Goal: Information Seeking & Learning: Learn about a topic

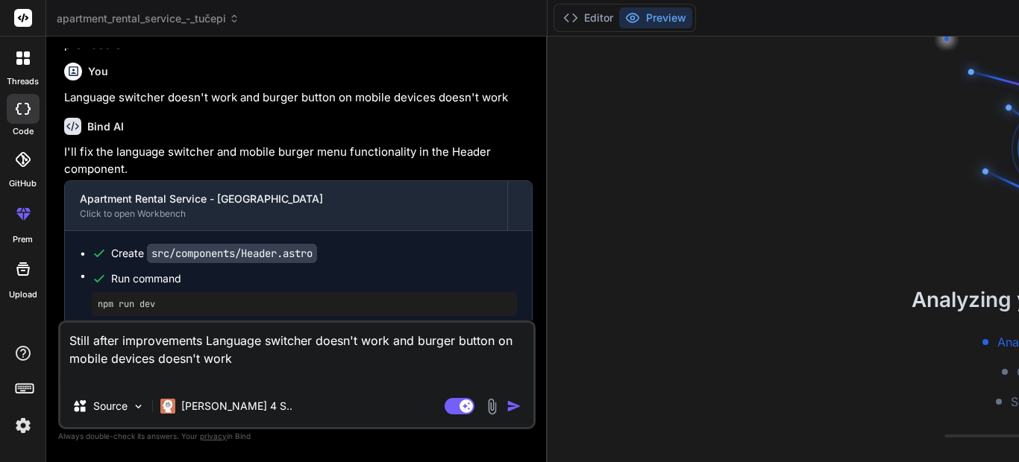
scroll to position [45, 0]
click at [356, 273] on div "Bind AI Web Search Created with Pixso. Code Generator You create a comprehensiv…" at bounding box center [296, 249] width 501 height 425
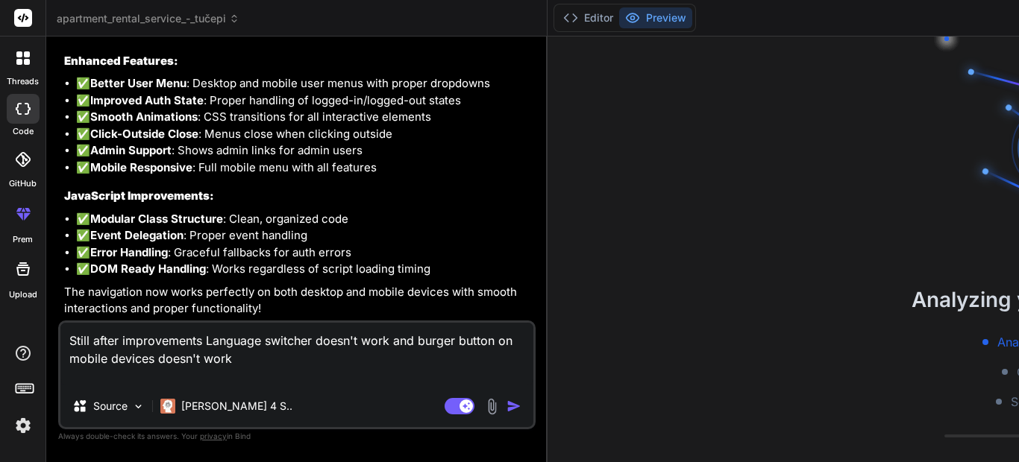
scroll to position [5848, 0]
click at [557, 18] on button "Editor" at bounding box center [588, 17] width 62 height 21
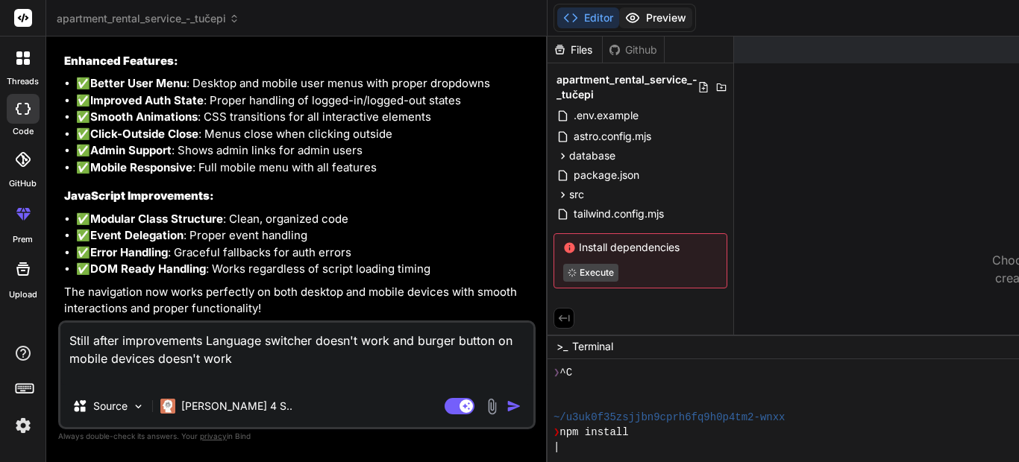
click at [619, 16] on button "Preview" at bounding box center [655, 17] width 73 height 21
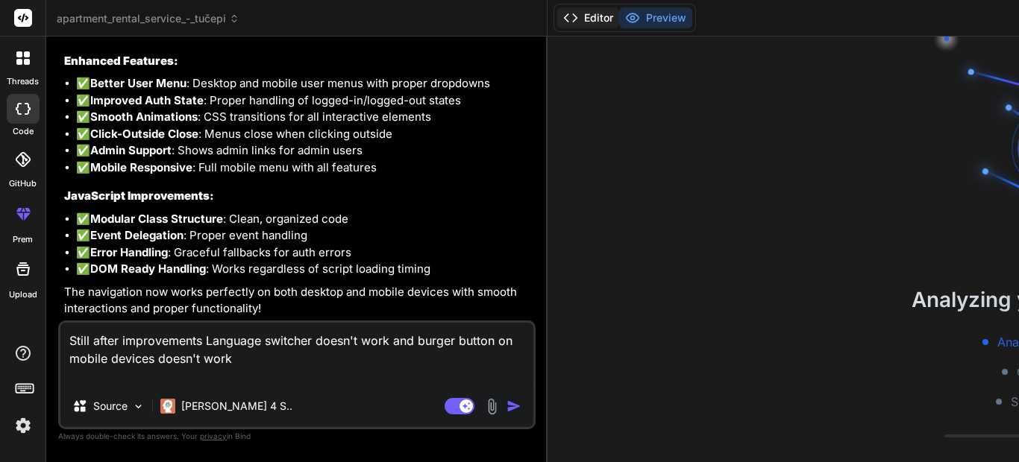
click at [557, 17] on button "Editor" at bounding box center [588, 17] width 62 height 21
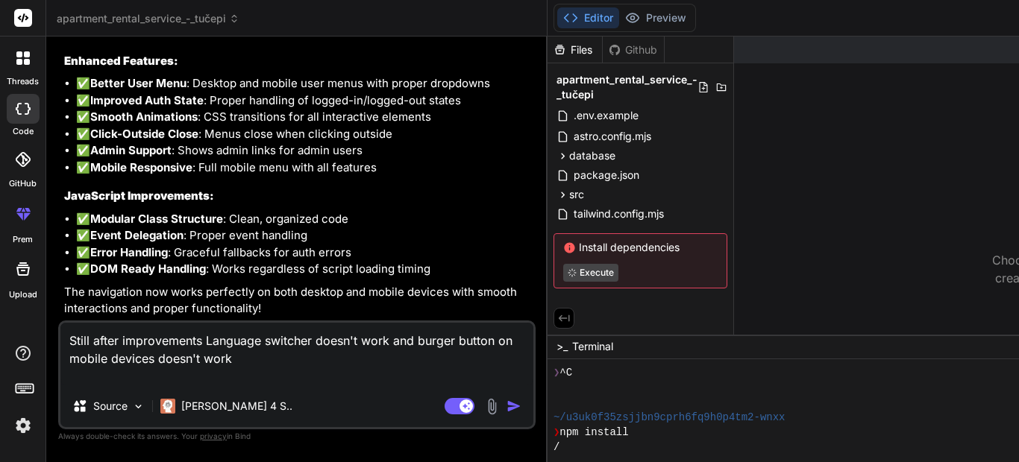
click at [336, 291] on p "The navigation now works perfectly on both desktop and mobile devices with smoo…" at bounding box center [298, 301] width 468 height 34
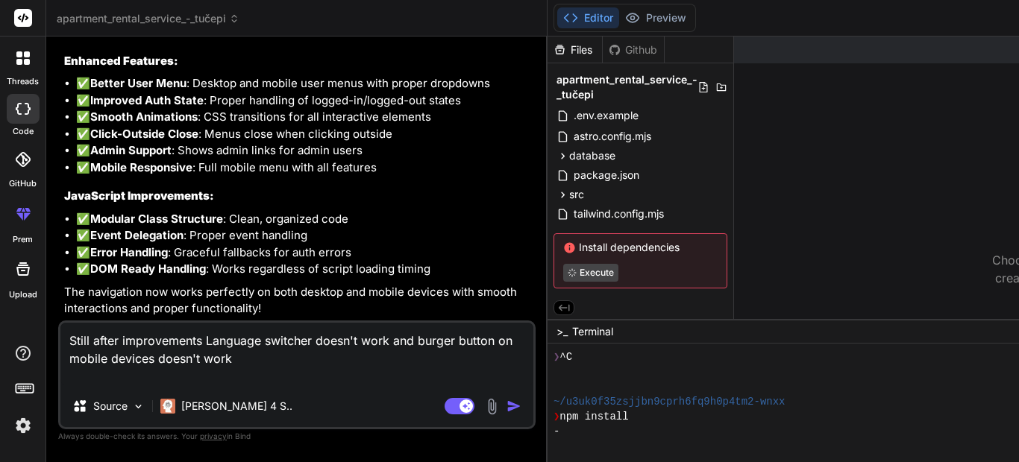
drag, startPoint x: 688, startPoint y: 335, endPoint x: 696, endPoint y: 309, distance: 27.1
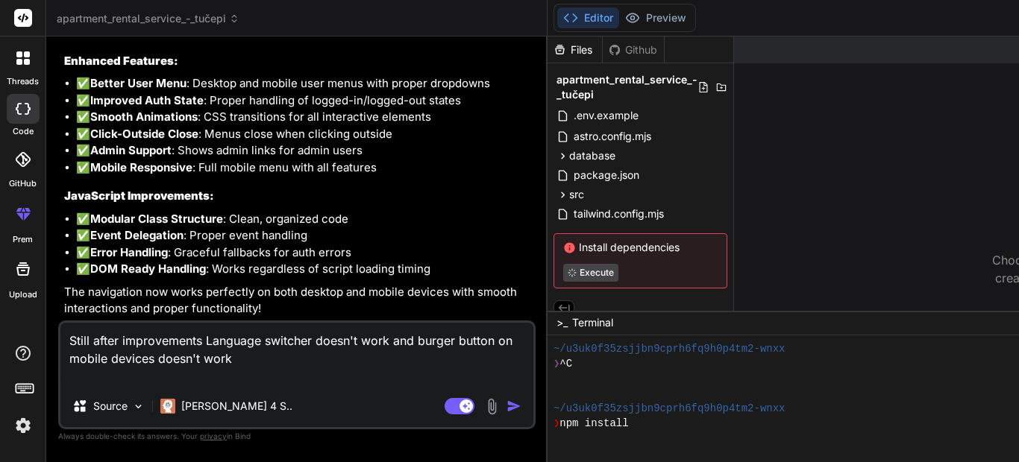
scroll to position [21, 0]
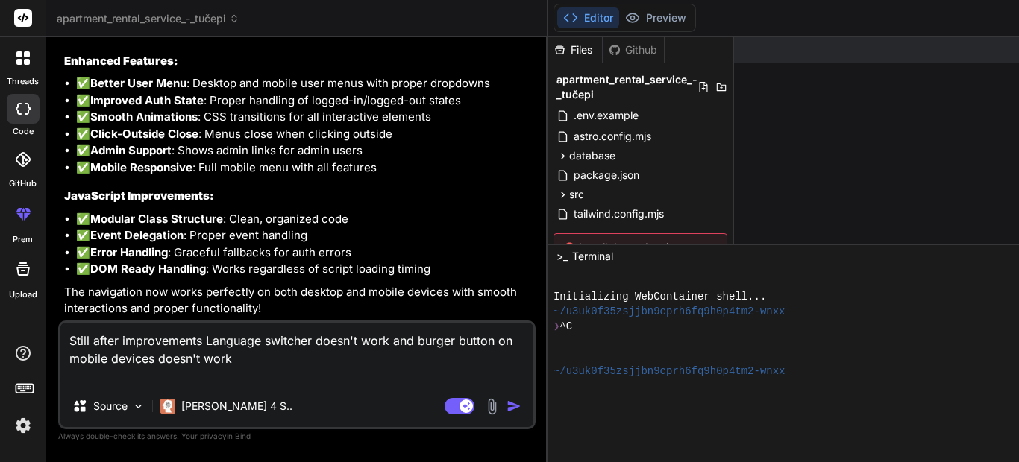
scroll to position [0, 0]
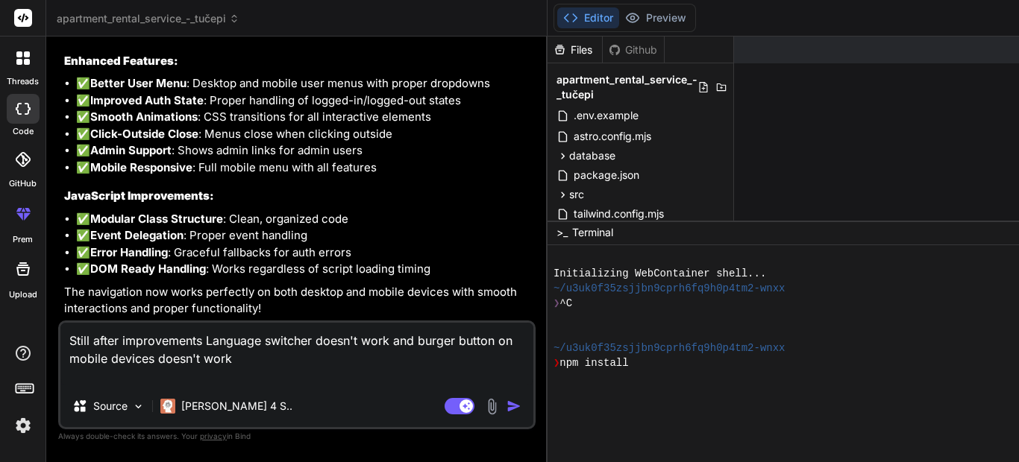
drag, startPoint x: 646, startPoint y: 311, endPoint x: 659, endPoint y: 241, distance: 71.2
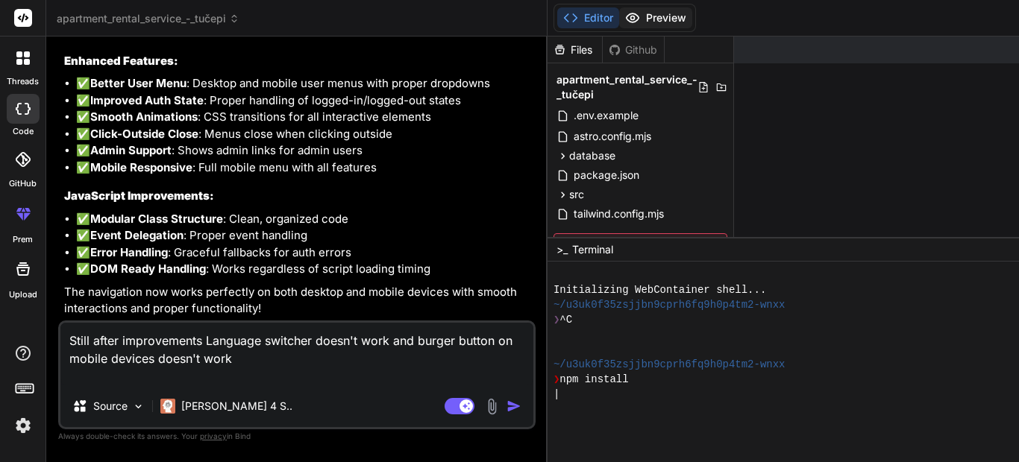
click at [619, 16] on button "Preview" at bounding box center [655, 17] width 73 height 21
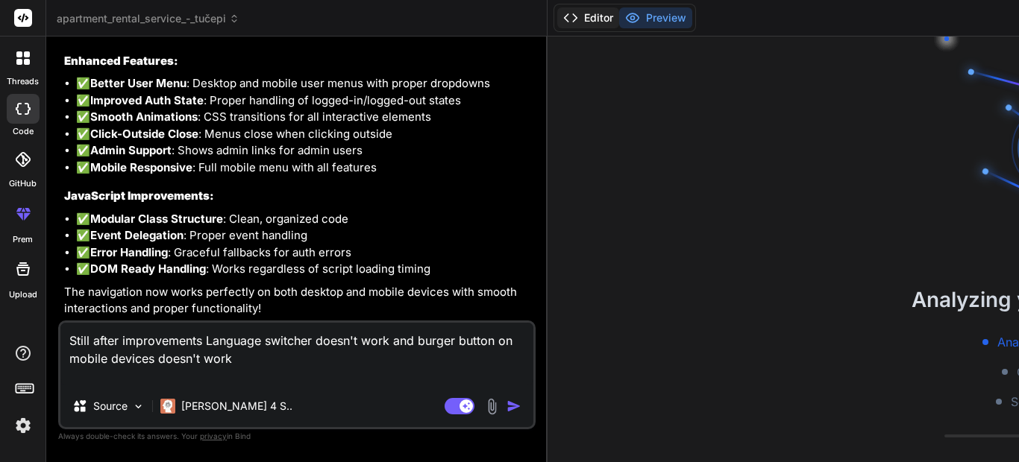
click at [557, 23] on button "Editor" at bounding box center [588, 17] width 62 height 21
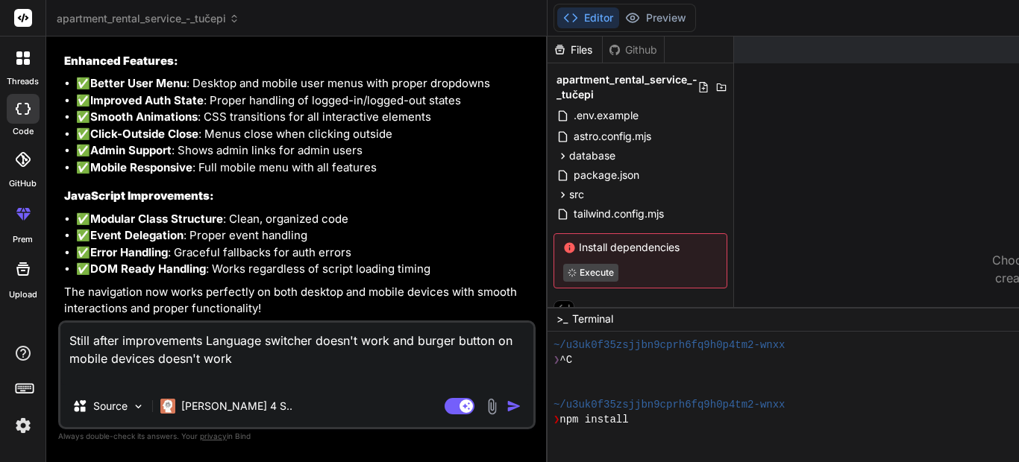
scroll to position [30, 0]
drag, startPoint x: 674, startPoint y: 238, endPoint x: 682, endPoint y: 307, distance: 69.8
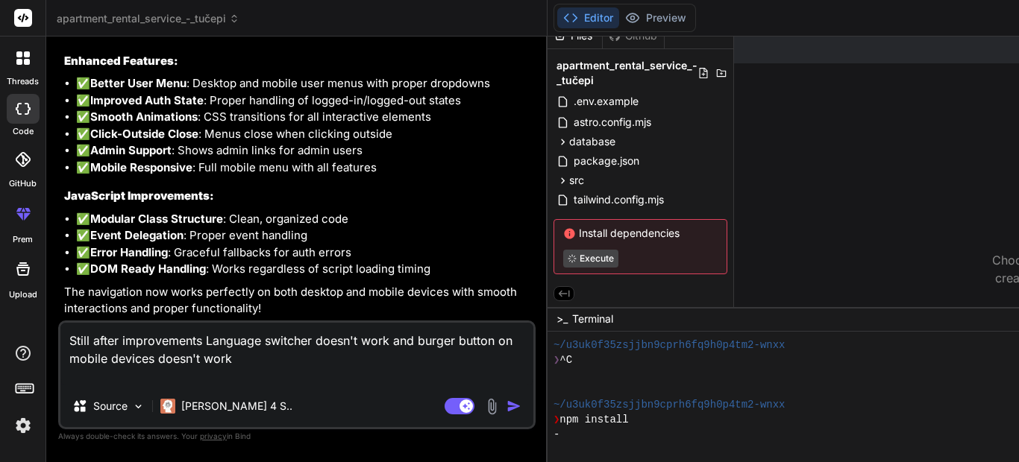
scroll to position [0, 0]
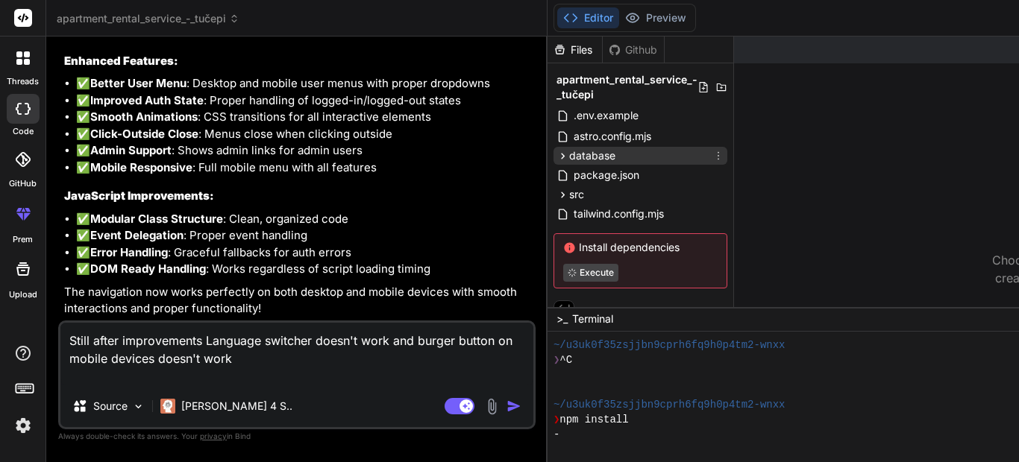
click at [569, 156] on span "database" at bounding box center [592, 155] width 46 height 15
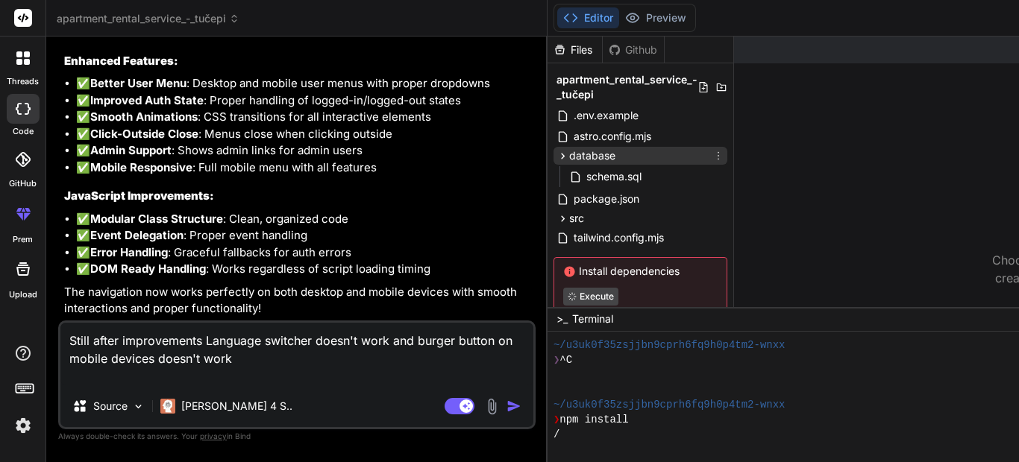
click at [569, 156] on span "database" at bounding box center [592, 155] width 46 height 15
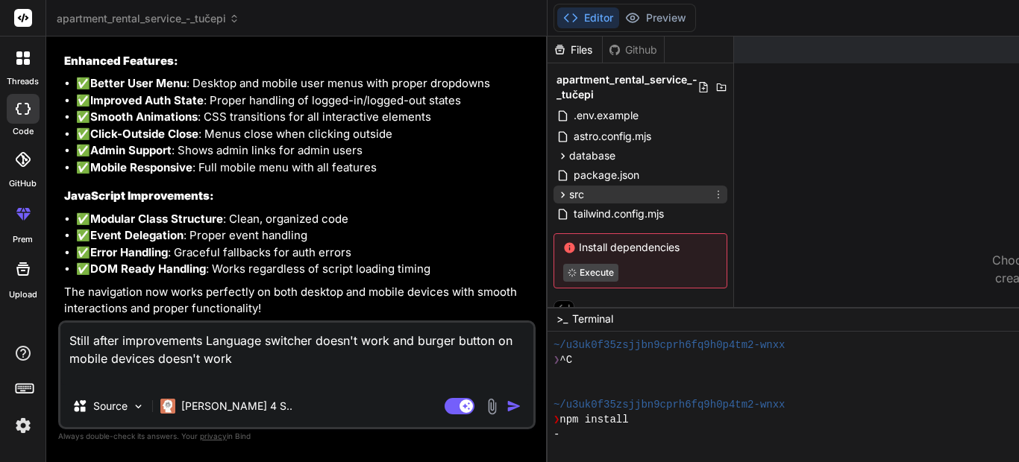
click at [553, 199] on div "src" at bounding box center [640, 195] width 174 height 18
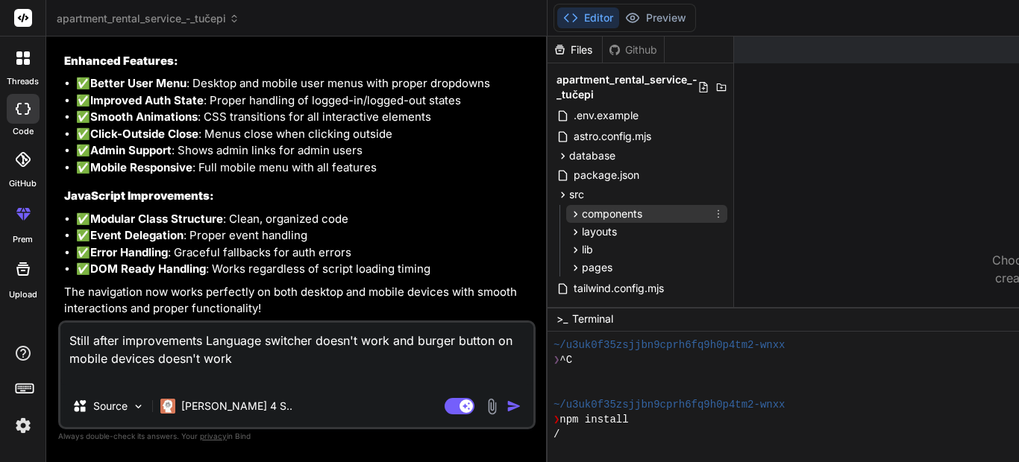
click at [582, 217] on span "components" at bounding box center [612, 214] width 60 height 15
click at [582, 216] on span "components" at bounding box center [612, 214] width 60 height 15
click at [582, 228] on span "layouts" at bounding box center [599, 231] width 35 height 15
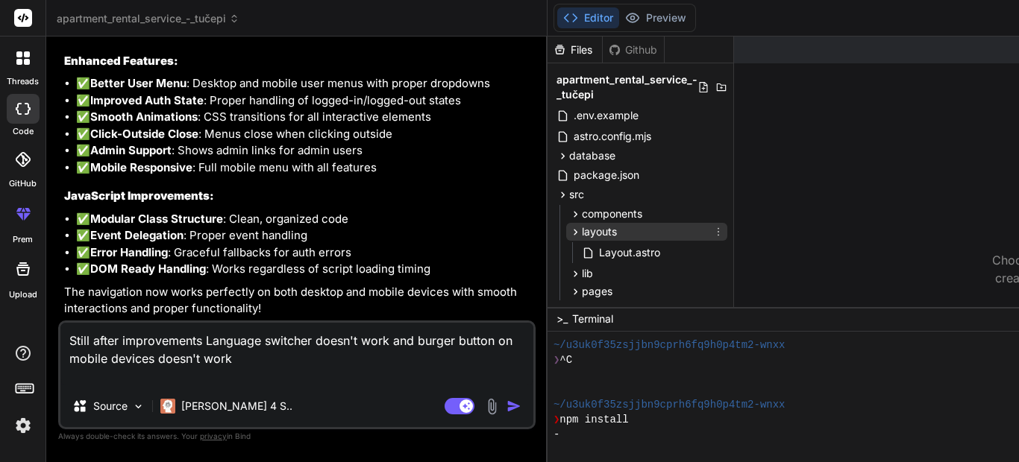
click at [582, 227] on span "layouts" at bounding box center [599, 231] width 35 height 15
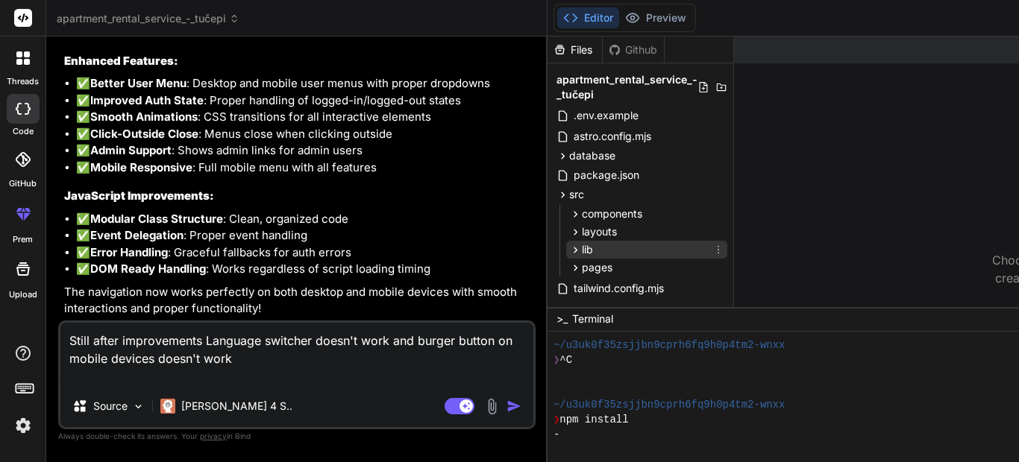
click at [566, 249] on div "lib" at bounding box center [646, 250] width 161 height 18
click at [566, 250] on div "lib" at bounding box center [646, 250] width 161 height 18
click at [582, 270] on span "pages" at bounding box center [597, 267] width 31 height 15
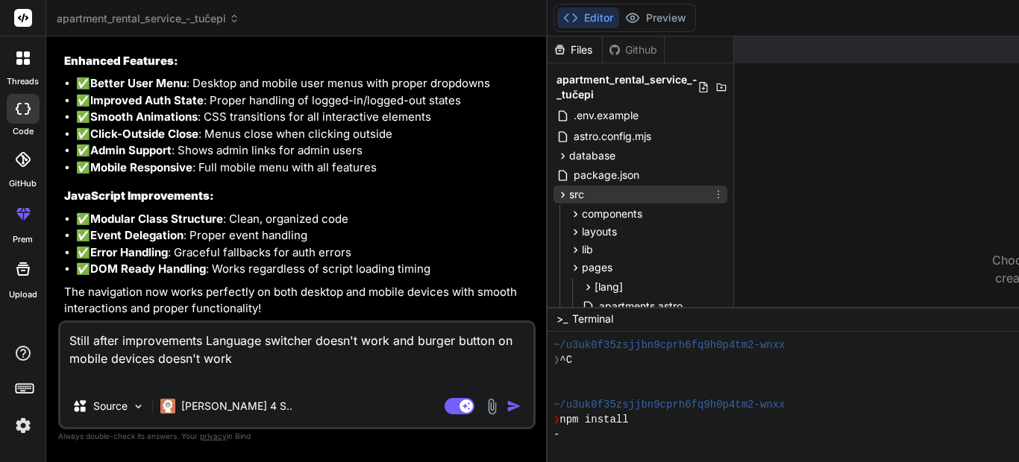
click at [553, 201] on div "src" at bounding box center [640, 195] width 174 height 18
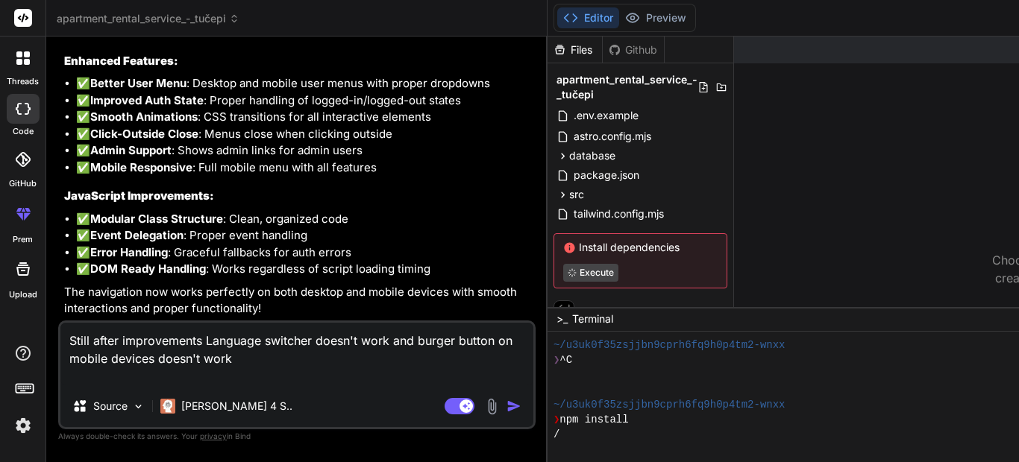
click at [506, 403] on img "button" at bounding box center [513, 406] width 15 height 15
type textarea "x"
